Goal: Check status

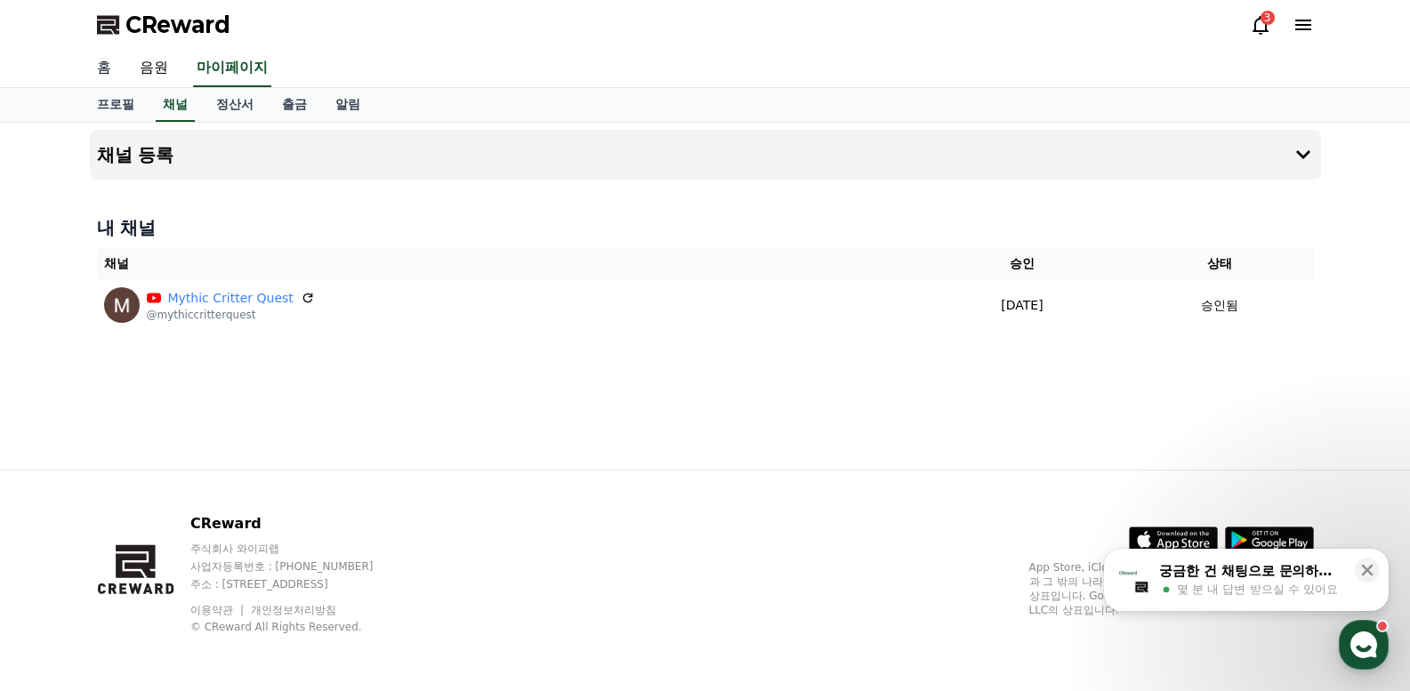
click at [102, 67] on link "홈" at bounding box center [104, 68] width 43 height 37
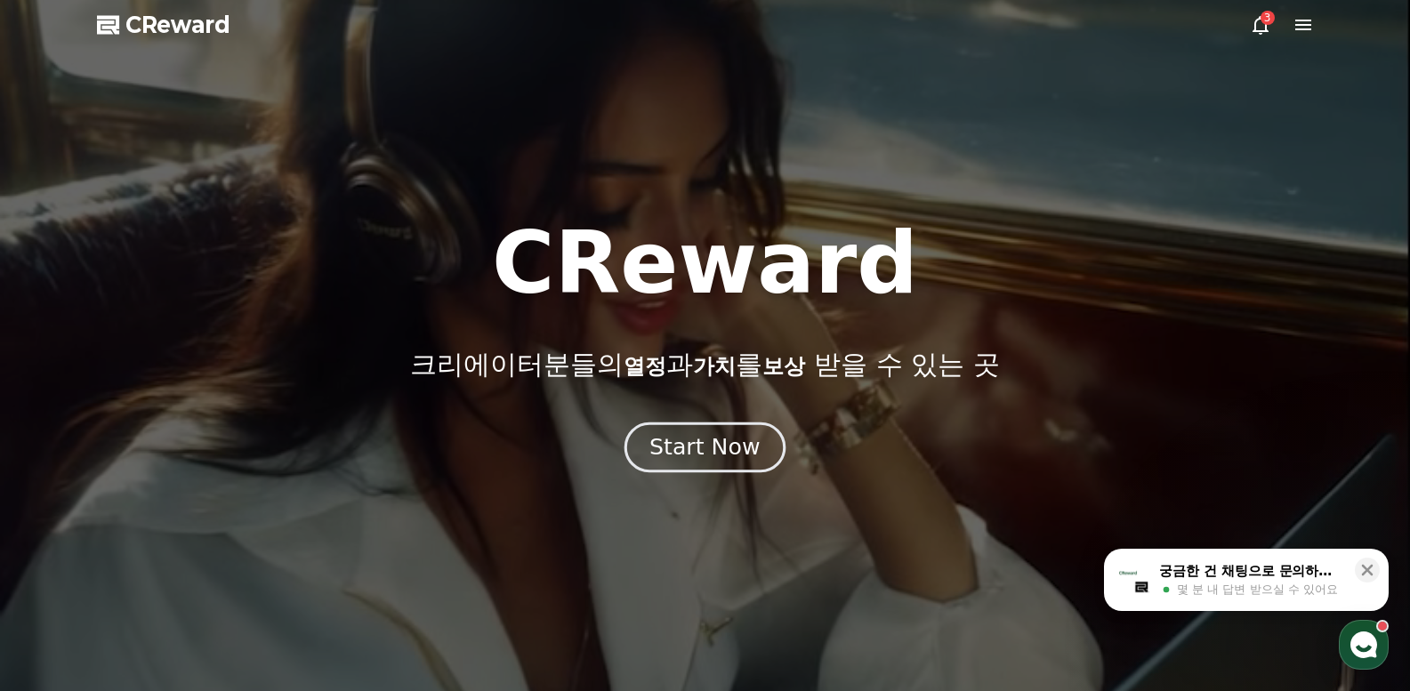
click at [698, 448] on div "Start Now" at bounding box center [705, 447] width 110 height 30
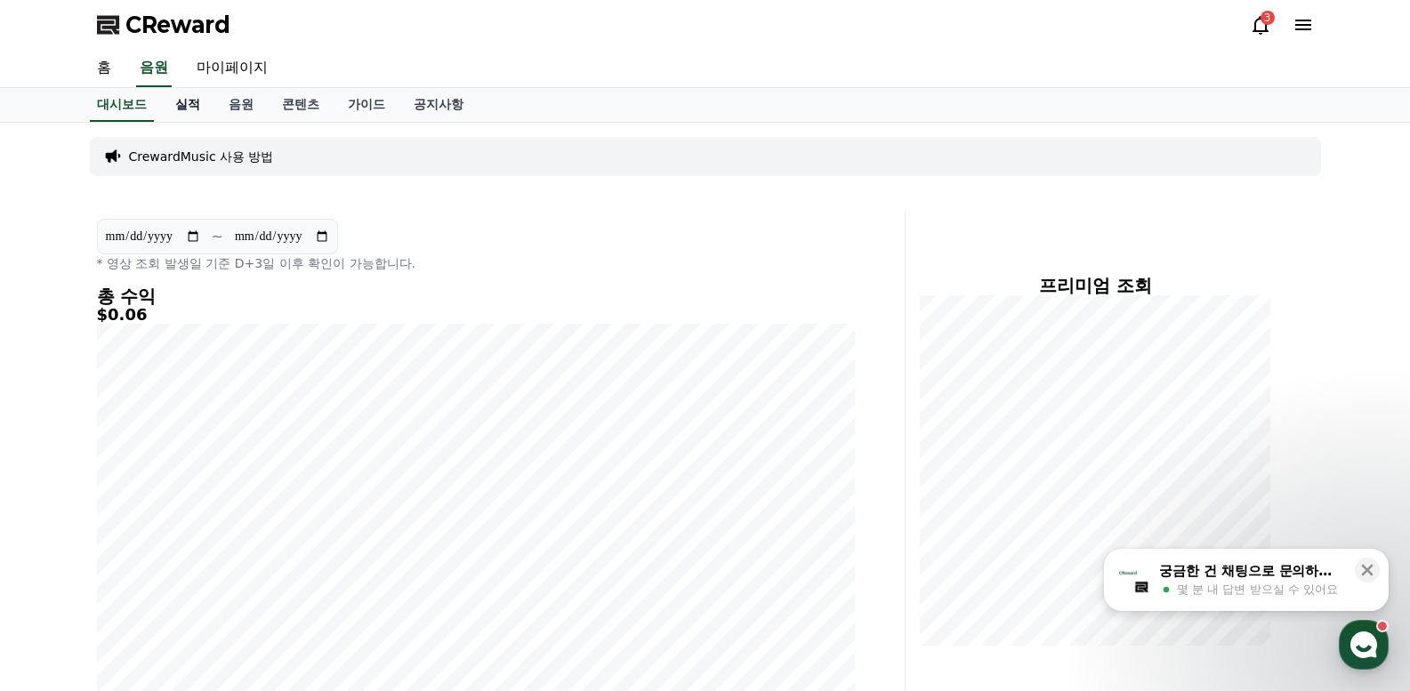
click at [198, 105] on link "실적" at bounding box center [187, 105] width 53 height 34
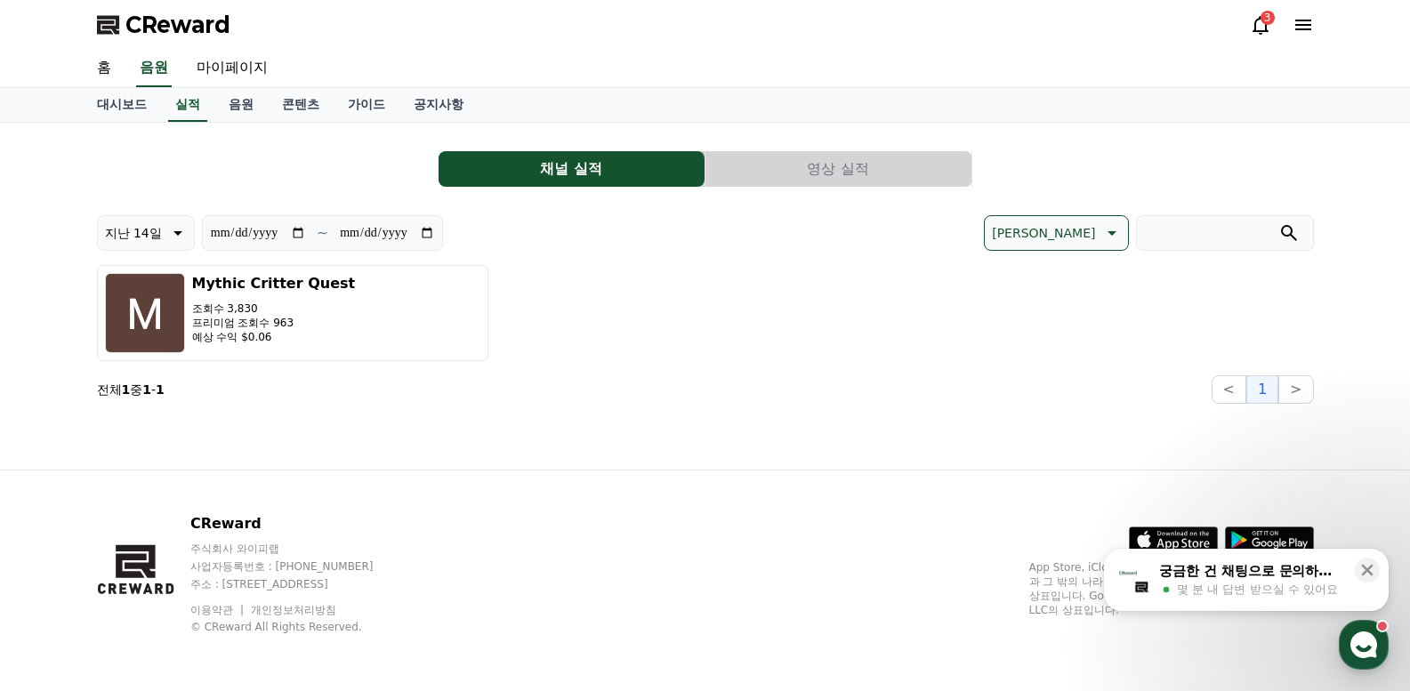
click at [779, 174] on button "영상 실적" at bounding box center [839, 169] width 266 height 36
